Goal: Information Seeking & Learning: Learn about a topic

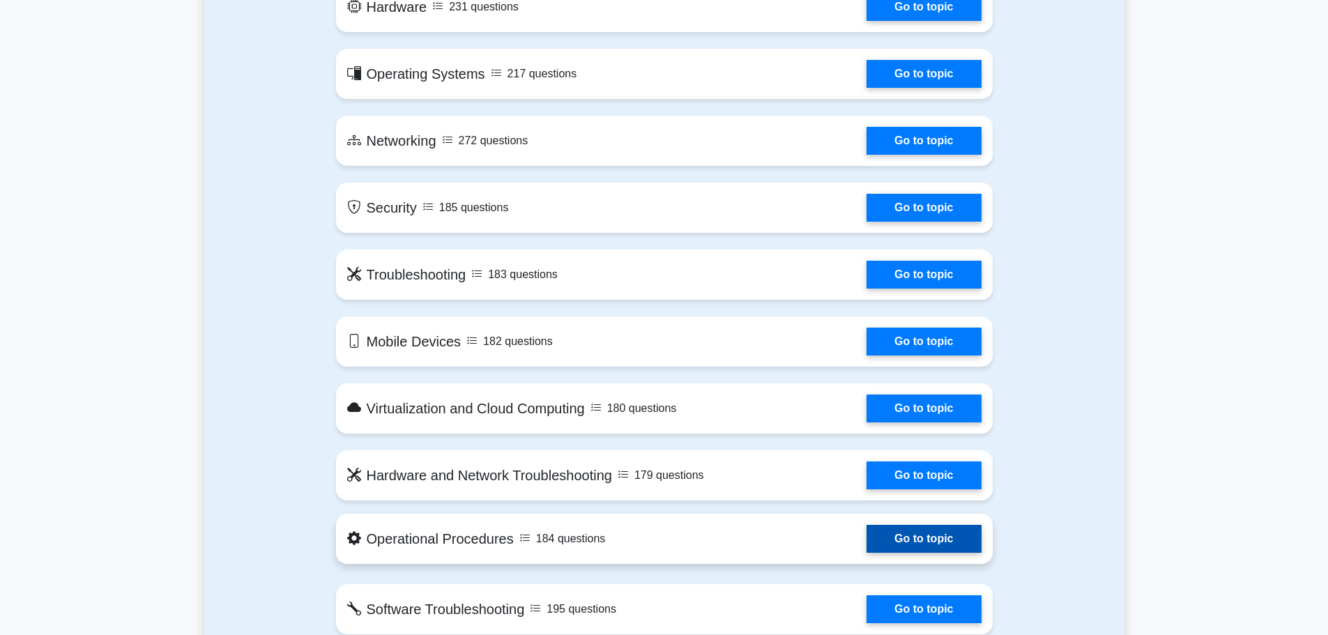
scroll to position [697, 0]
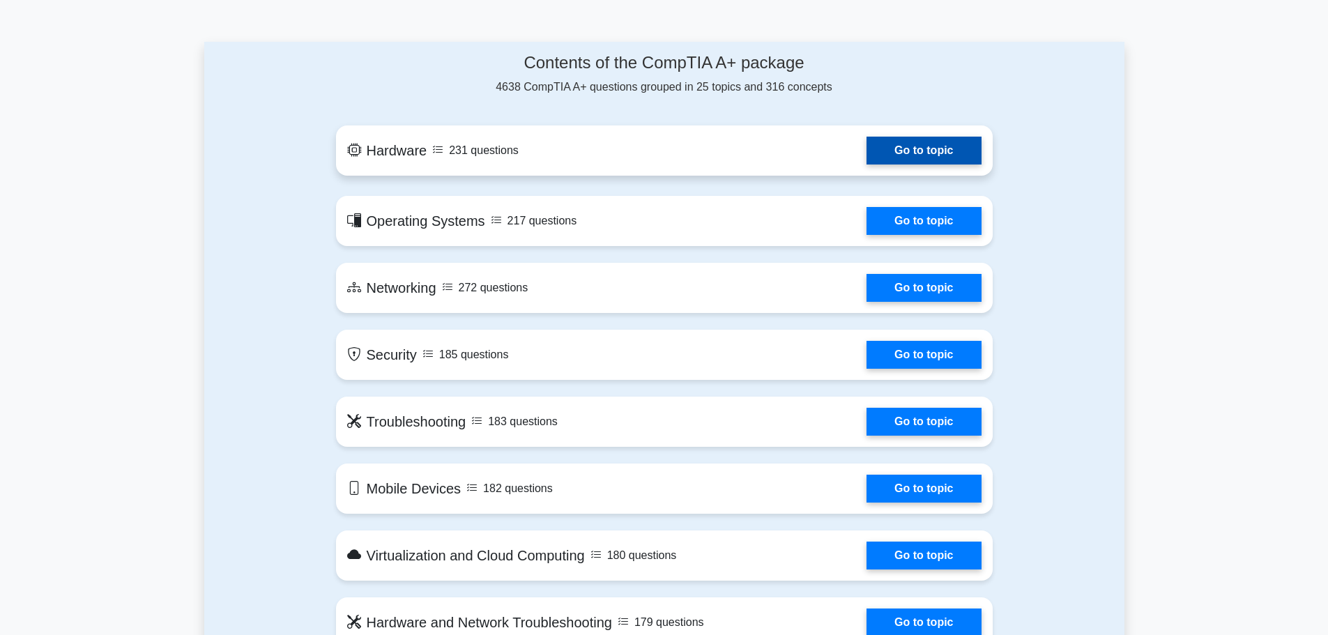
click at [897, 156] on link "Go to topic" at bounding box center [924, 151] width 114 height 28
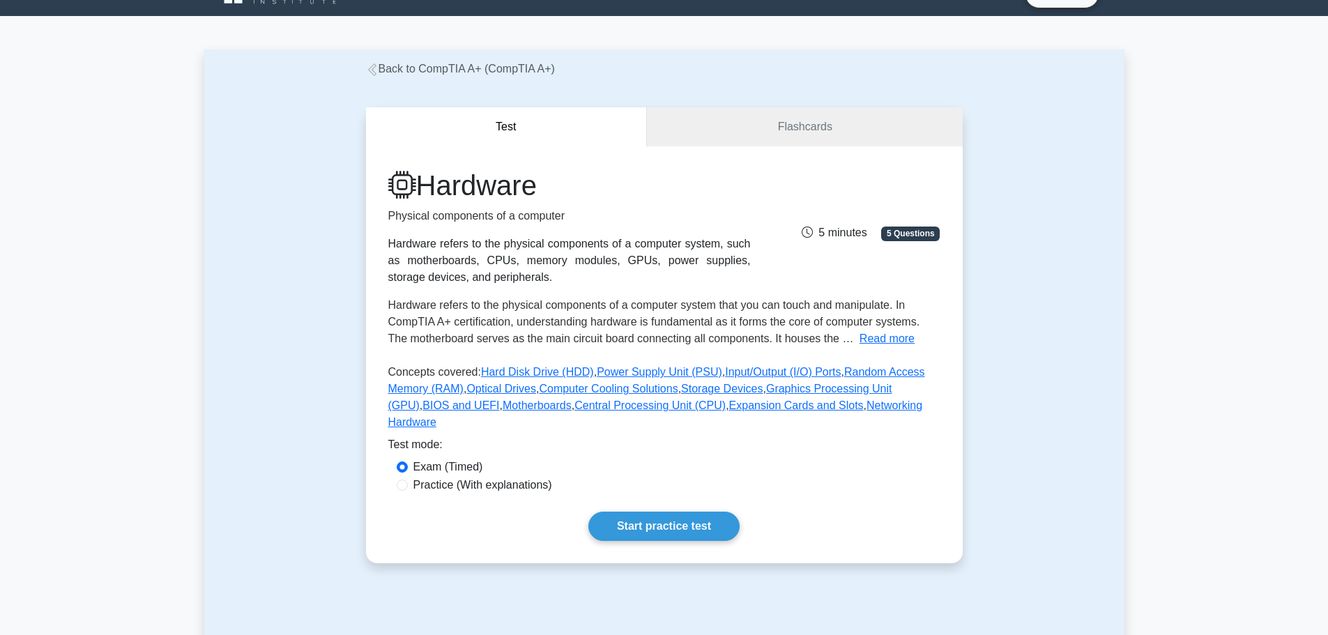
scroll to position [209, 0]
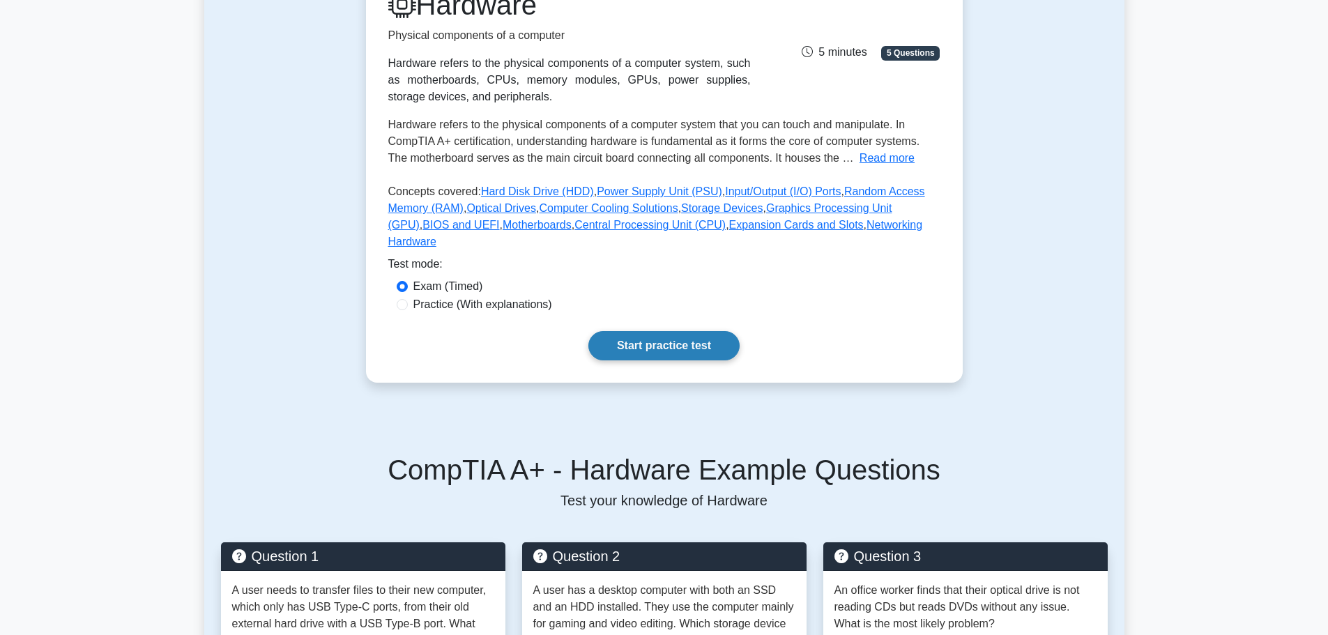
click at [701, 333] on link "Start practice test" at bounding box center [664, 345] width 151 height 29
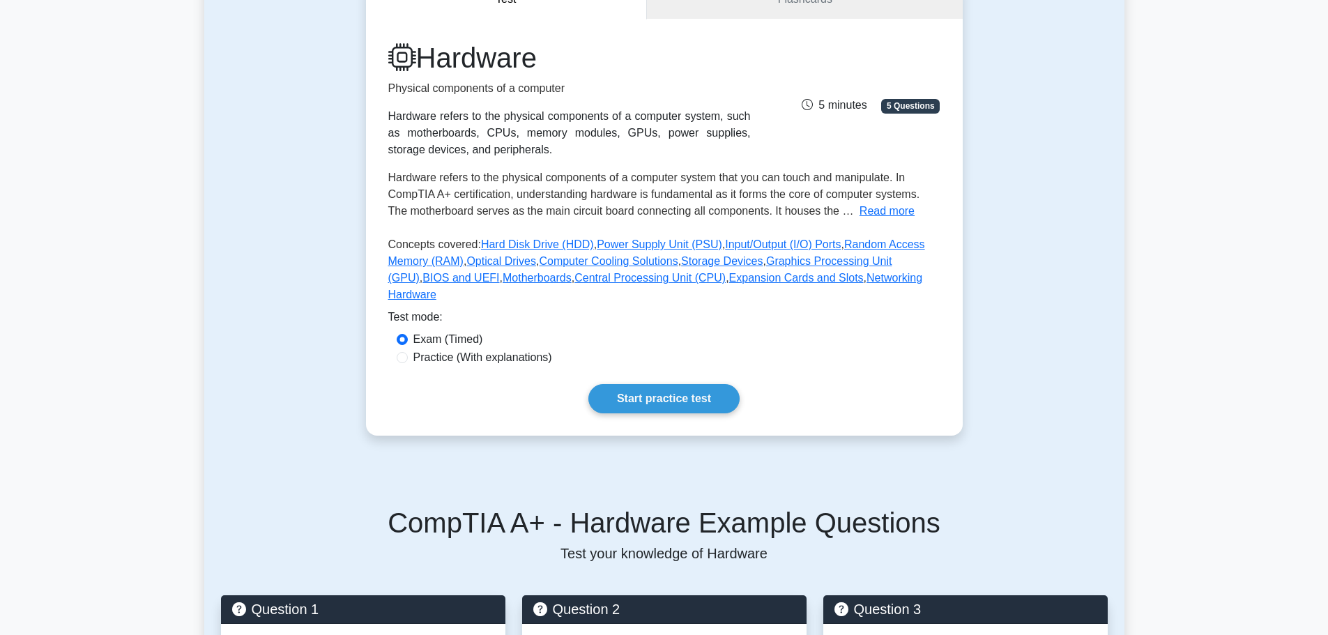
scroll to position [0, 0]
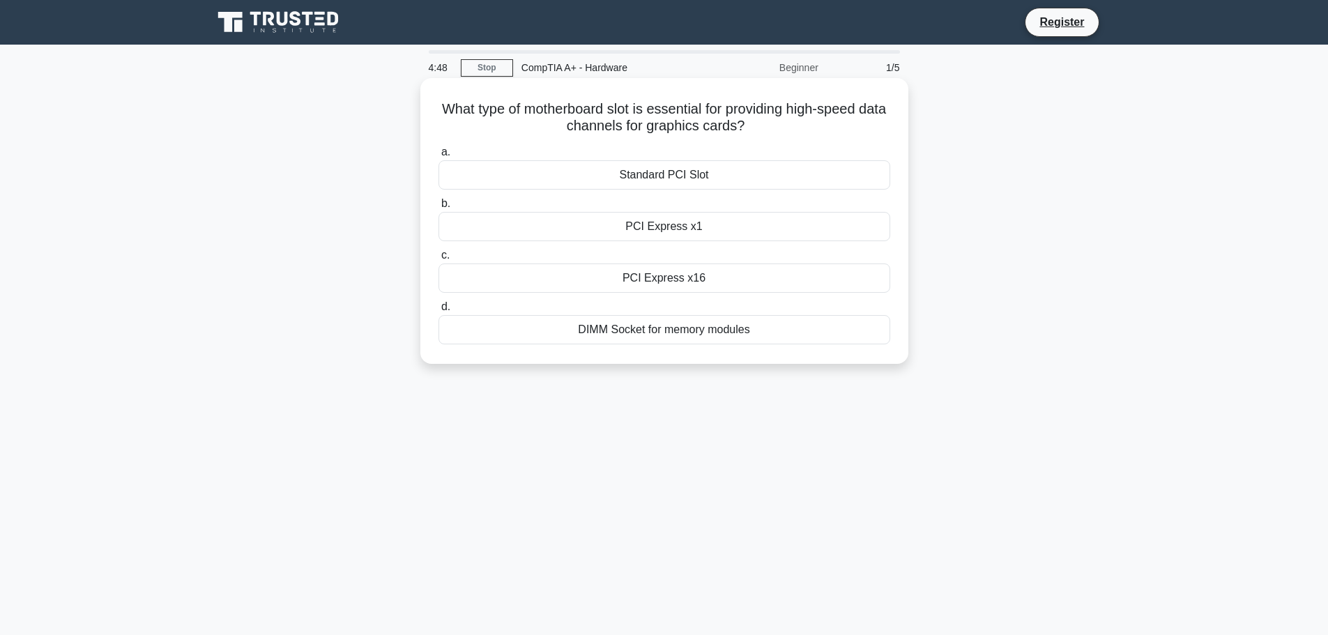
click at [734, 183] on div "Standard PCI Slot" at bounding box center [665, 174] width 452 height 29
click at [439, 157] on input "a. Standard PCI Slot" at bounding box center [439, 152] width 0 height 9
